Goal: Obtain resource: Obtain resource

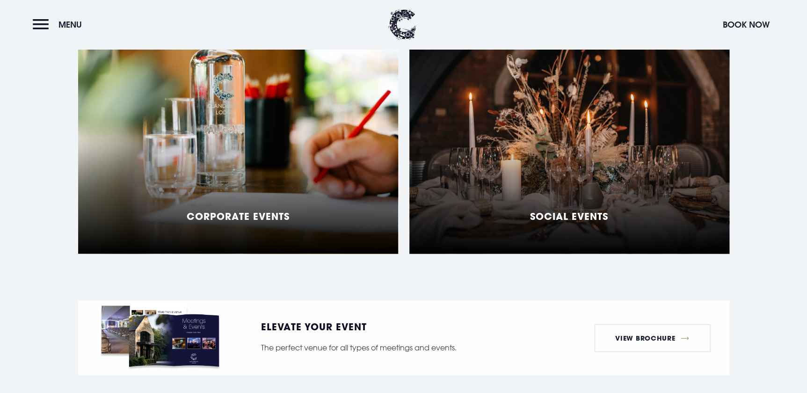
scroll to position [808, 0]
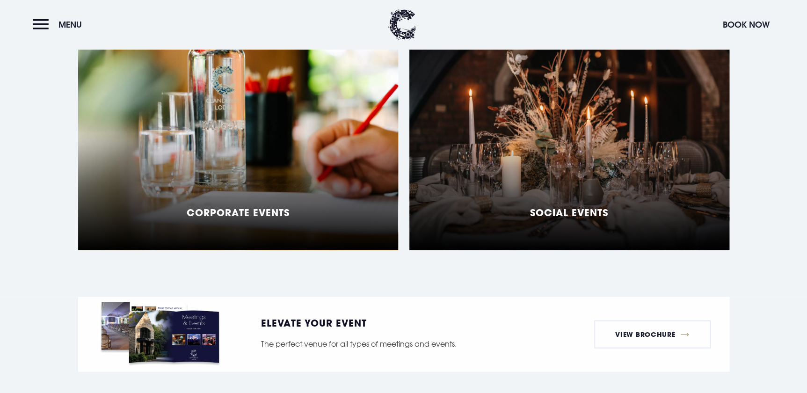
click at [242, 206] on h5 "Corporate Events" at bounding box center [238, 211] width 103 height 11
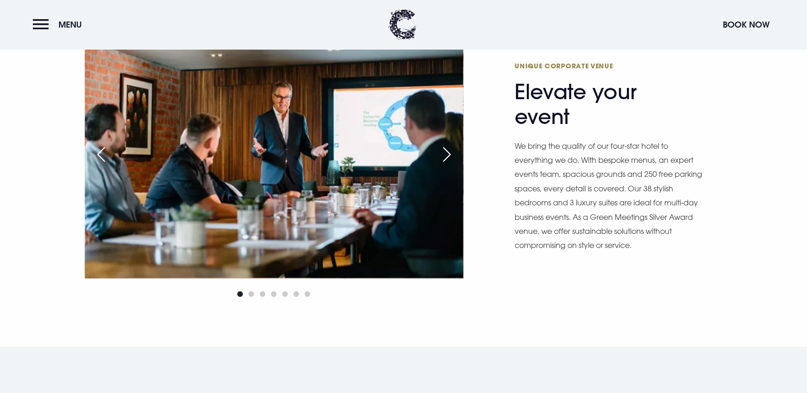
scroll to position [553, 0]
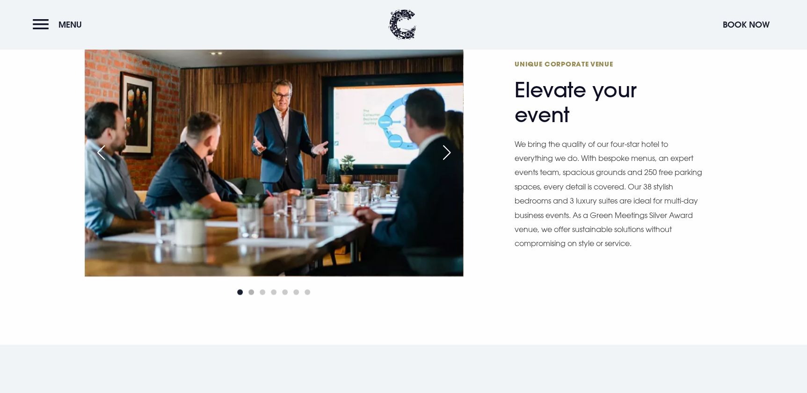
click at [251, 289] on span "Go to slide 2" at bounding box center [252, 292] width 6 height 6
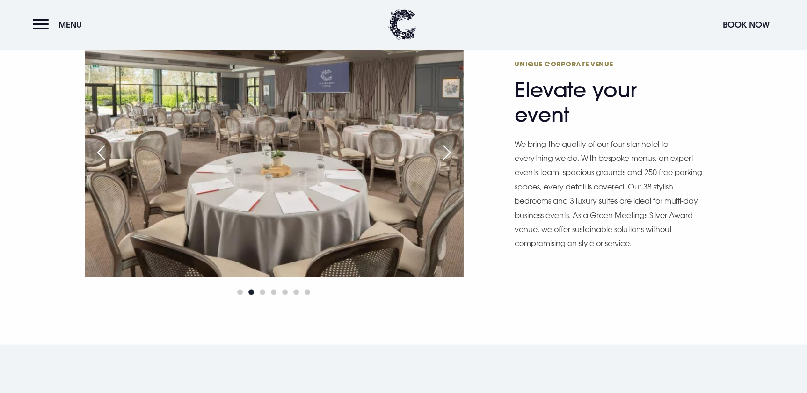
click at [245, 286] on div at bounding box center [274, 291] width 379 height 11
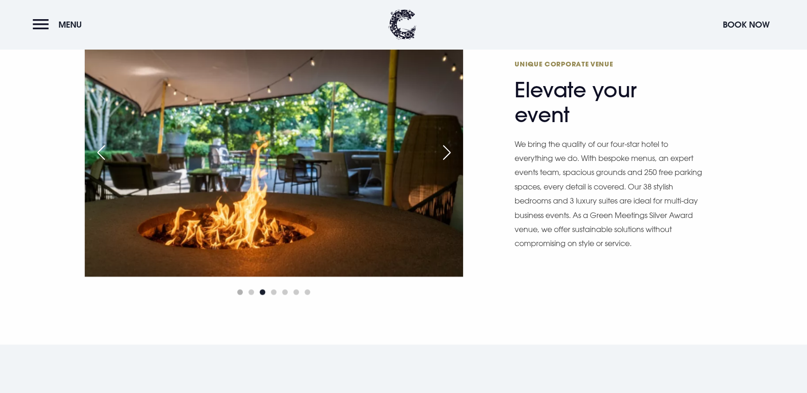
click at [241, 289] on span "Go to slide 1" at bounding box center [240, 292] width 6 height 6
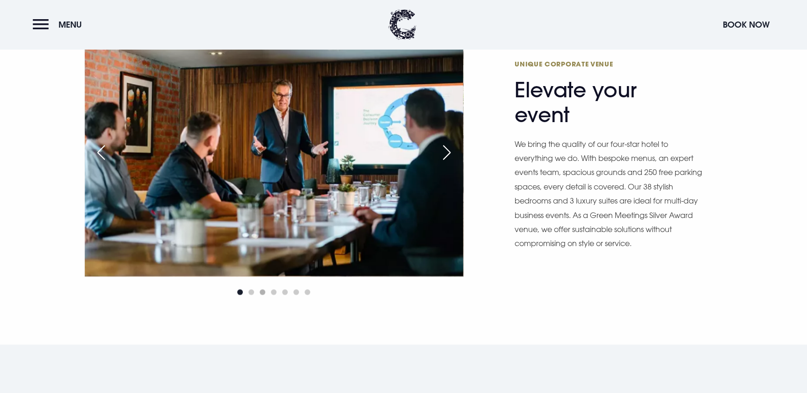
click at [260, 289] on span "Go to slide 3" at bounding box center [263, 292] width 6 height 6
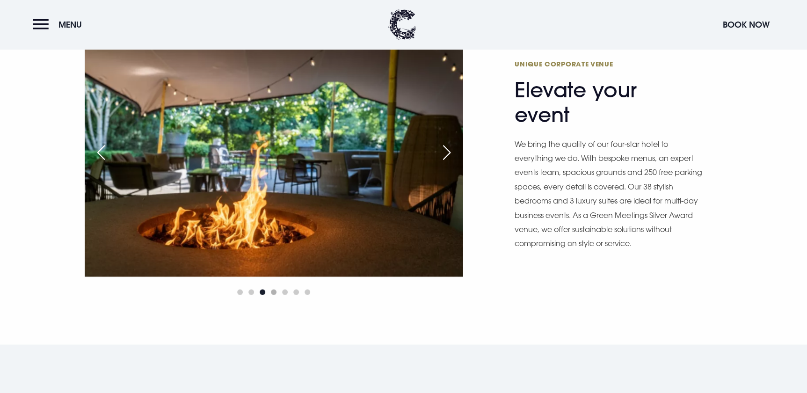
click at [271, 289] on span "Go to slide 4" at bounding box center [274, 292] width 6 height 6
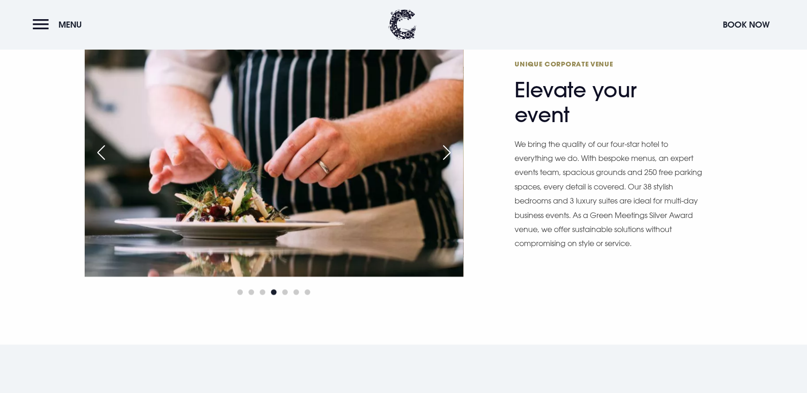
click at [287, 286] on div at bounding box center [274, 291] width 379 height 11
click at [309, 280] on div "Unique Corporate Venue Elevate your event We bring the quality of our four-star…" at bounding box center [403, 161] width 807 height 367
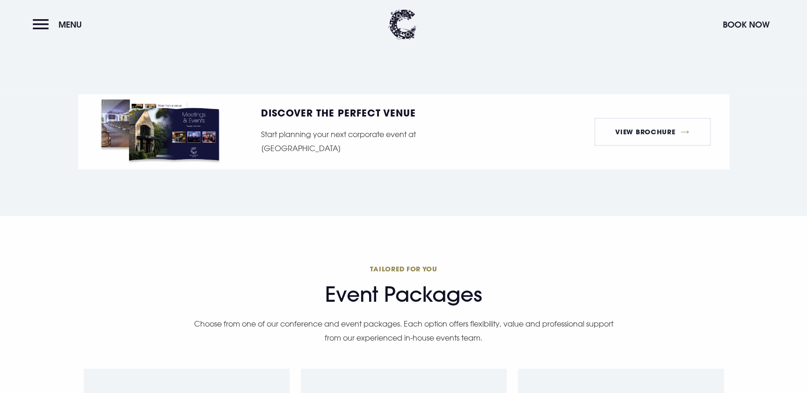
scroll to position [1234, 0]
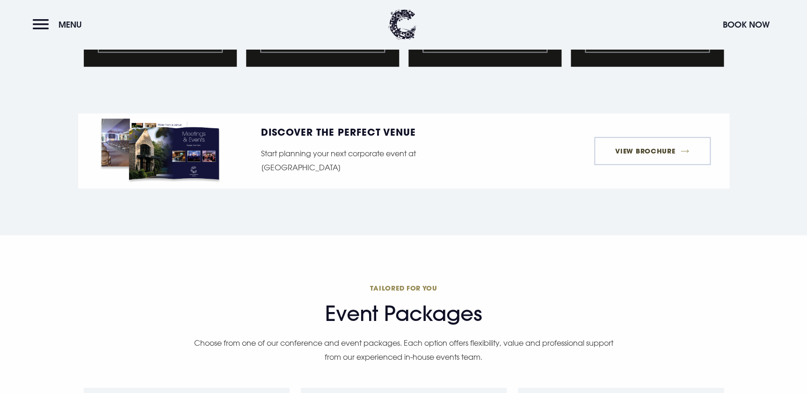
click at [664, 137] on link "View Brochure" at bounding box center [652, 151] width 117 height 28
